Goal: Task Accomplishment & Management: Manage account settings

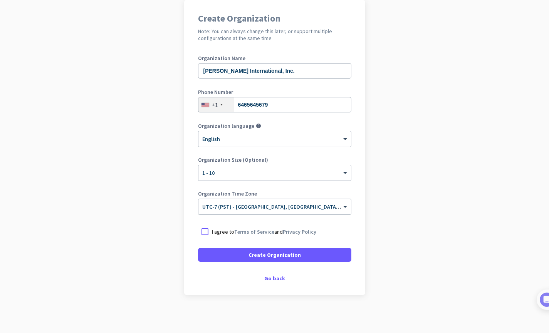
scroll to position [63, 0]
click at [207, 231] on div at bounding box center [205, 232] width 14 height 14
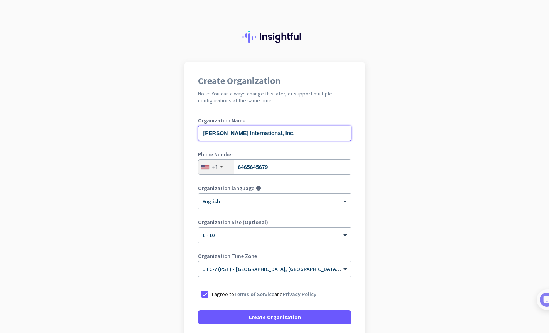
drag, startPoint x: 302, startPoint y: 134, endPoint x: 246, endPoint y: 133, distance: 56.7
click at [246, 133] on input "[PERSON_NAME] International, Inc." at bounding box center [274, 133] width 153 height 15
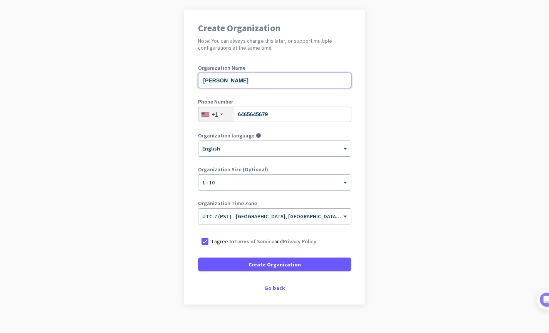
scroll to position [63, 0]
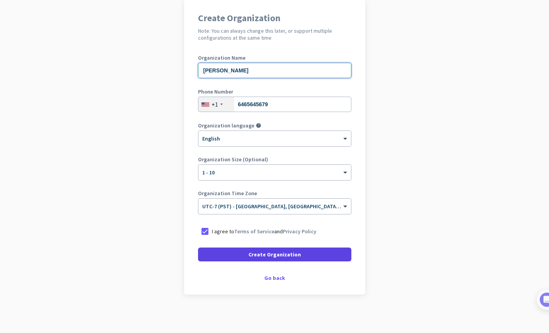
type input "[PERSON_NAME]"
click at [270, 255] on span "Create Organization" at bounding box center [275, 255] width 52 height 8
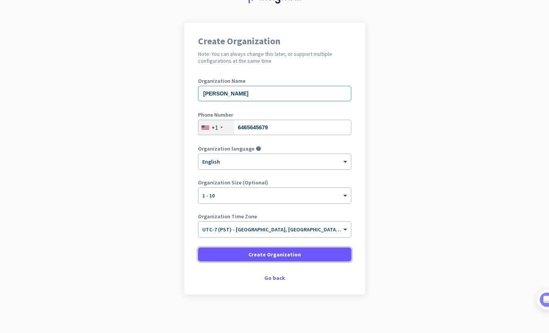
scroll to position [40, 0]
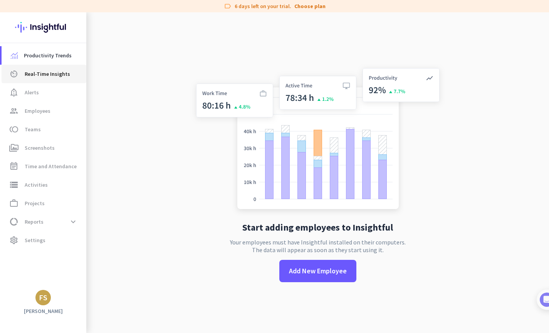
click at [37, 71] on span "Real-Time Insights" at bounding box center [47, 73] width 45 height 9
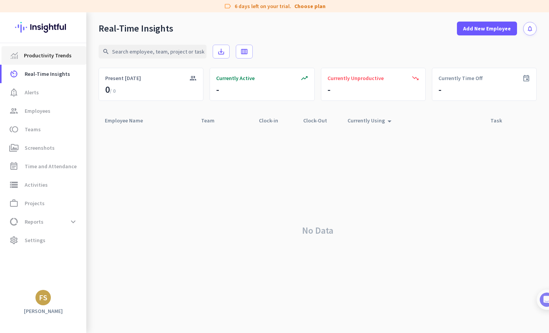
click at [44, 58] on span "Productivity Trends" at bounding box center [48, 55] width 48 height 9
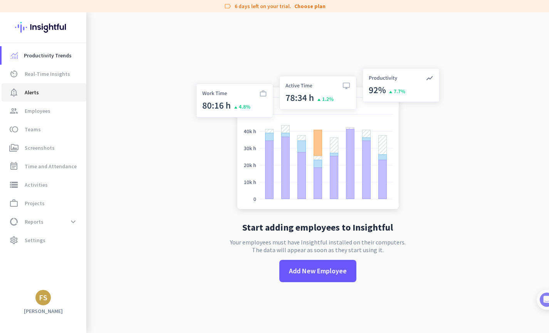
click at [39, 96] on span "notification_important Alerts" at bounding box center [44, 92] width 72 height 9
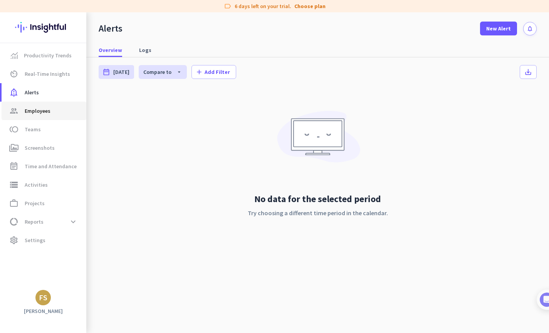
click at [43, 116] on link "group Employees" at bounding box center [44, 111] width 85 height 19
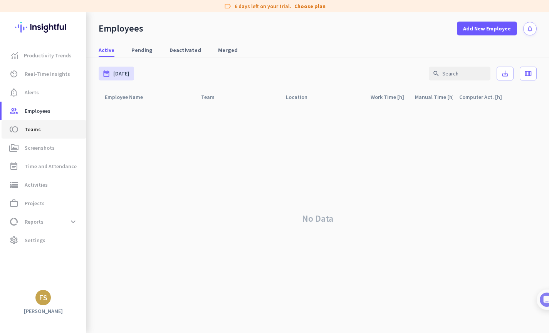
click at [37, 135] on link "toll Teams" at bounding box center [44, 129] width 85 height 19
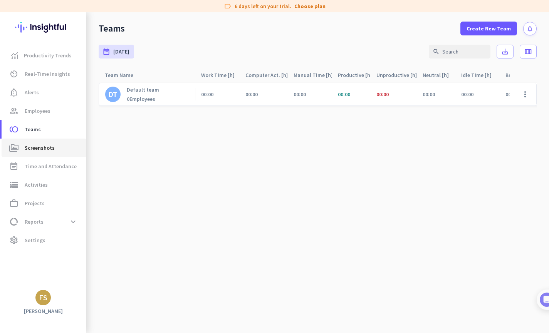
click at [35, 149] on span "Screenshots" at bounding box center [40, 147] width 30 height 9
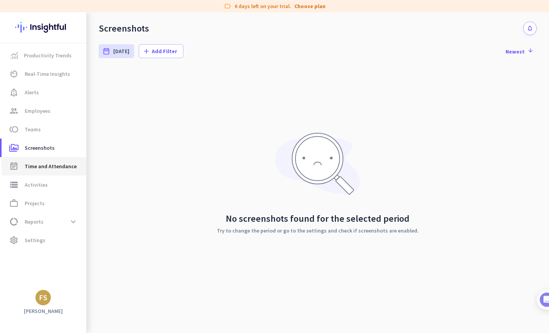
click at [37, 175] on link "event_note Time and Attendance" at bounding box center [44, 166] width 85 height 19
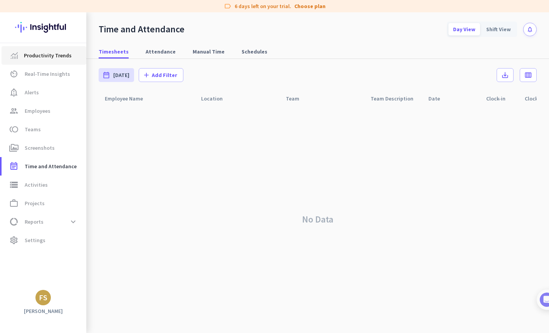
click at [45, 58] on span "Productivity Trends" at bounding box center [48, 55] width 48 height 9
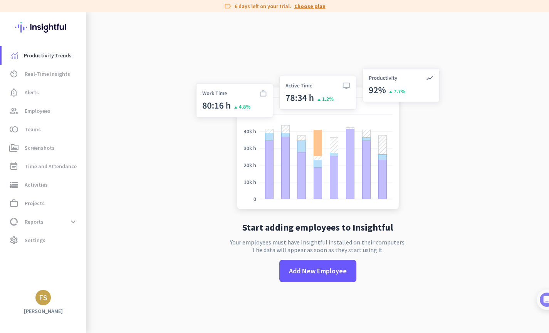
click at [315, 4] on link "Choose plan" at bounding box center [310, 6] width 31 height 8
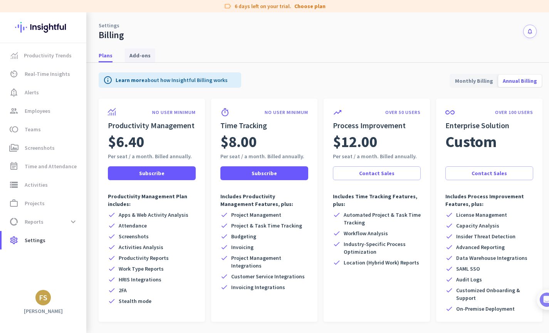
click at [135, 56] on span "Add-ons" at bounding box center [140, 56] width 21 height 8
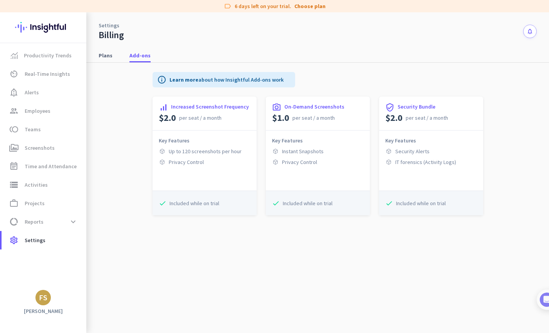
click at [45, 25] on img at bounding box center [43, 27] width 56 height 30
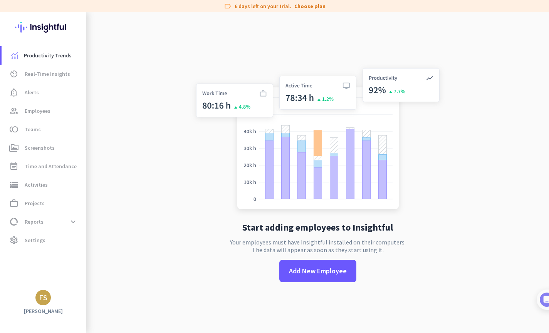
click at [41, 308] on div "Productivity Trends av_timer Real-Time Insights notification_important Alerts g…" at bounding box center [43, 172] width 86 height 321
click at [42, 294] on div "FS" at bounding box center [43, 298] width 8 height 8
click at [74, 285] on span "Sign out" at bounding box center [84, 283] width 47 height 7
